Goal: Information Seeking & Learning: Learn about a topic

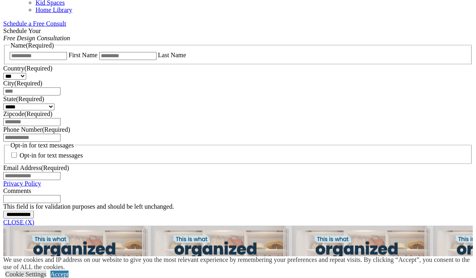
scroll to position [522, 0]
click at [34, 218] on input "**********" at bounding box center [18, 214] width 31 height 8
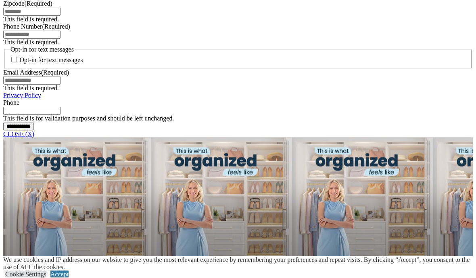
scroll to position [681, 0]
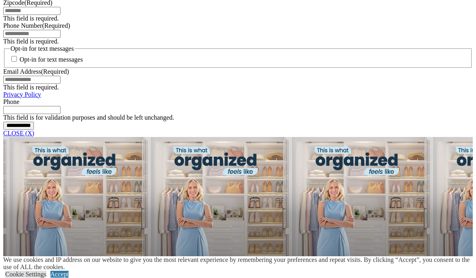
click at [46, 278] on link "Cookie Settings" at bounding box center [25, 274] width 41 height 7
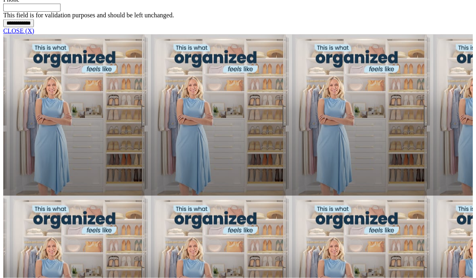
scroll to position [784, 0]
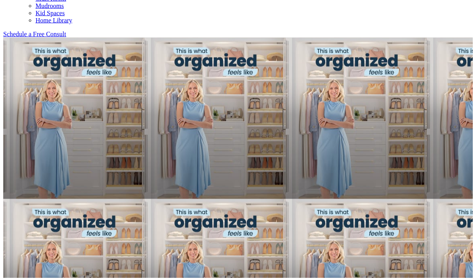
scroll to position [511, 0]
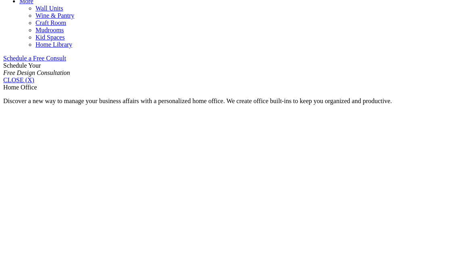
scroll to position [481, 0]
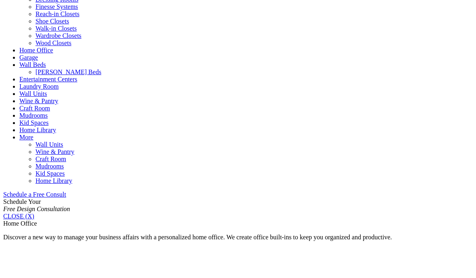
scroll to position [350, 0]
click at [64, 170] on link "Kid Spaces" at bounding box center [49, 173] width 29 height 7
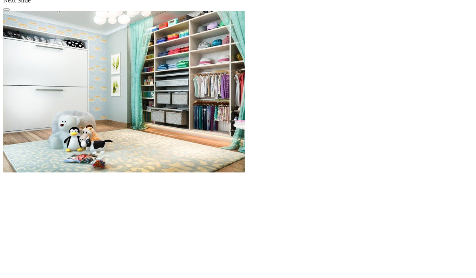
scroll to position [802, 0]
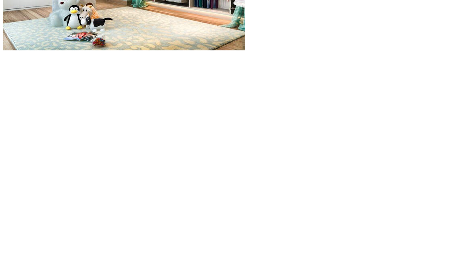
scroll to position [926, 0]
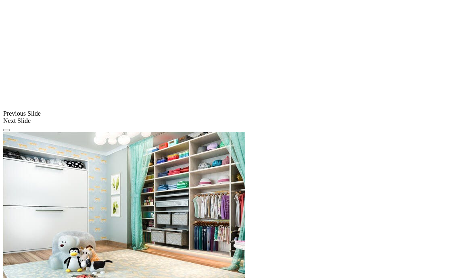
scroll to position [681, 0]
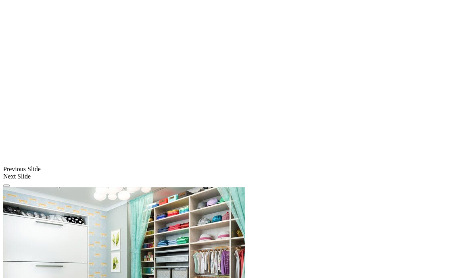
scroll to position [625, 0]
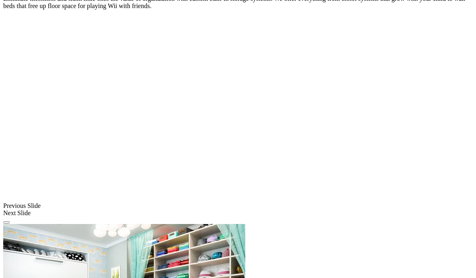
scroll to position [589, 0]
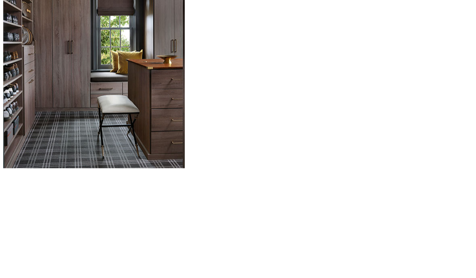
scroll to position [826, 0]
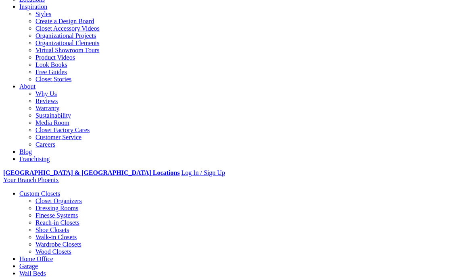
scroll to position [142, 0]
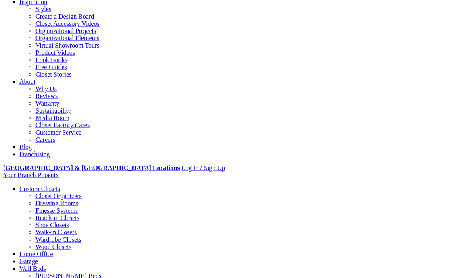
scroll to position [147, 0]
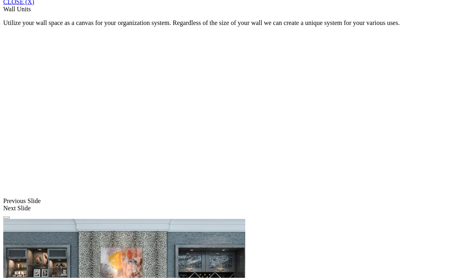
scroll to position [565, 0]
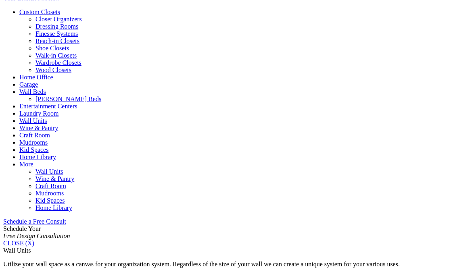
scroll to position [323, 0]
